Goal: Entertainment & Leisure: Consume media (video, audio)

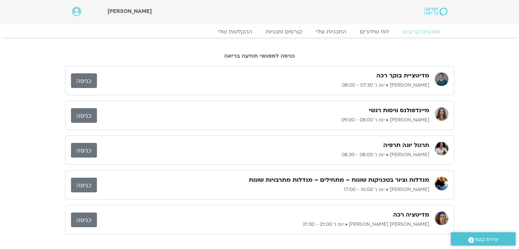
click at [234, 29] on link "ההקלטות שלי" at bounding box center [235, 31] width 48 height 7
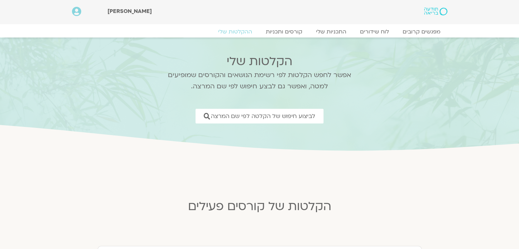
click at [265, 209] on h2 "הקלטות של קורסים פעילים" at bounding box center [259, 207] width 334 height 14
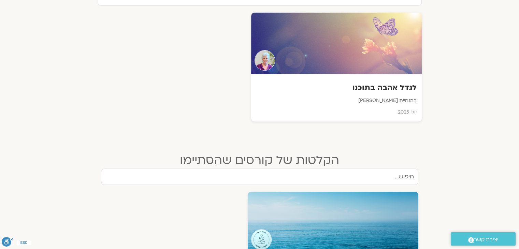
scroll to position [256, 0]
click at [375, 100] on p "בהנחיית סנדיה בר קמה" at bounding box center [336, 101] width 162 height 9
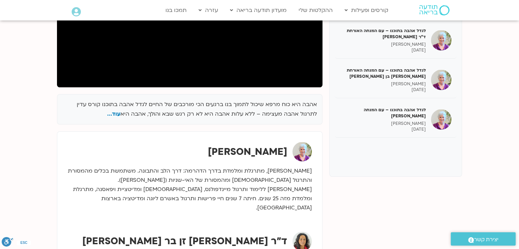
scroll to position [171, 0]
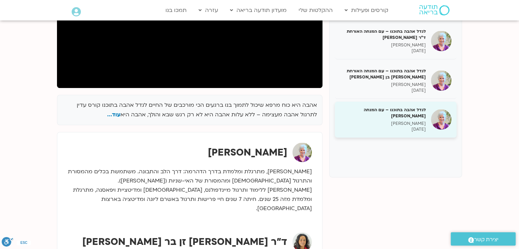
click at [404, 114] on h5 "לגדל אהבה בתוכנו – עם המנחה [PERSON_NAME]" at bounding box center [383, 113] width 86 height 12
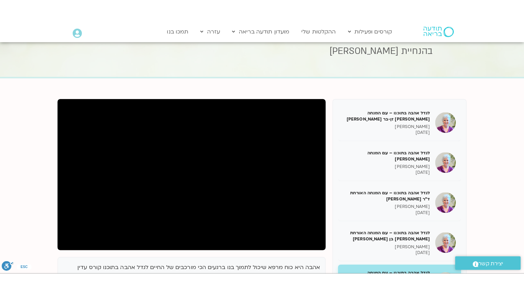
scroll to position [63, 0]
